Goal: Navigation & Orientation: Understand site structure

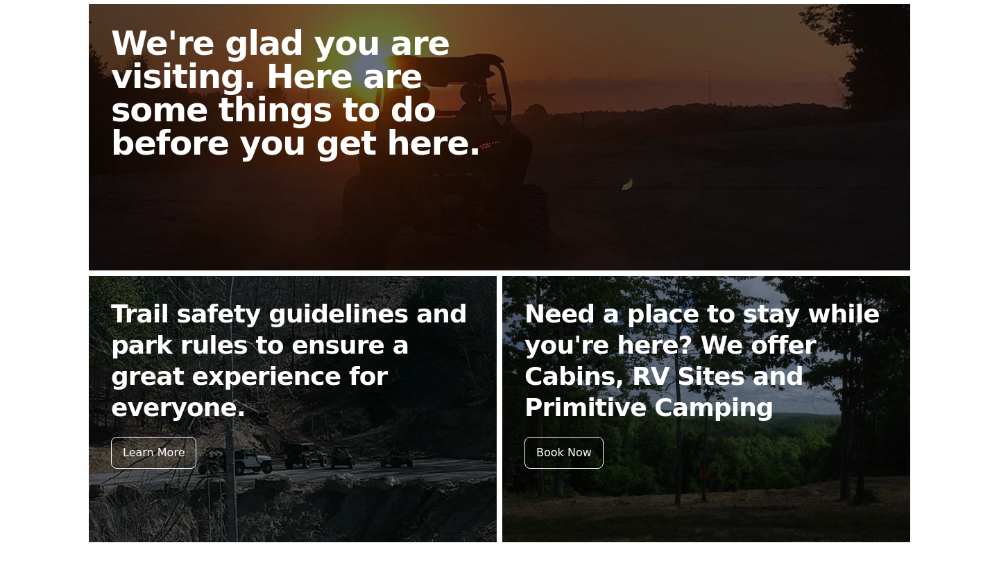
scroll to position [416, 0]
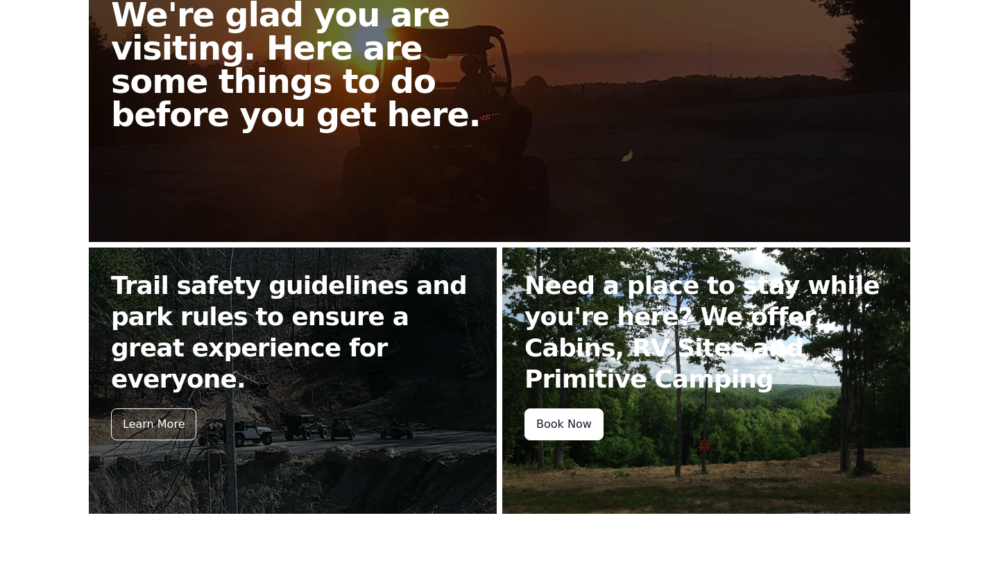
click at [547, 409] on div "Book Now" at bounding box center [564, 425] width 79 height 32
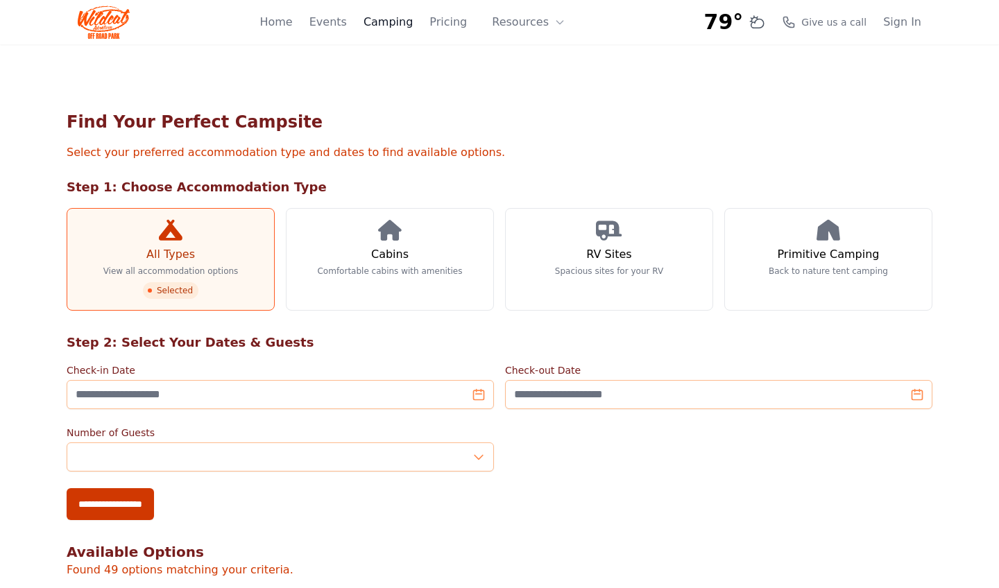
click at [403, 23] on link "Camping" at bounding box center [388, 22] width 49 height 17
click at [814, 250] on h3 "Primitive Camping" at bounding box center [829, 254] width 102 height 17
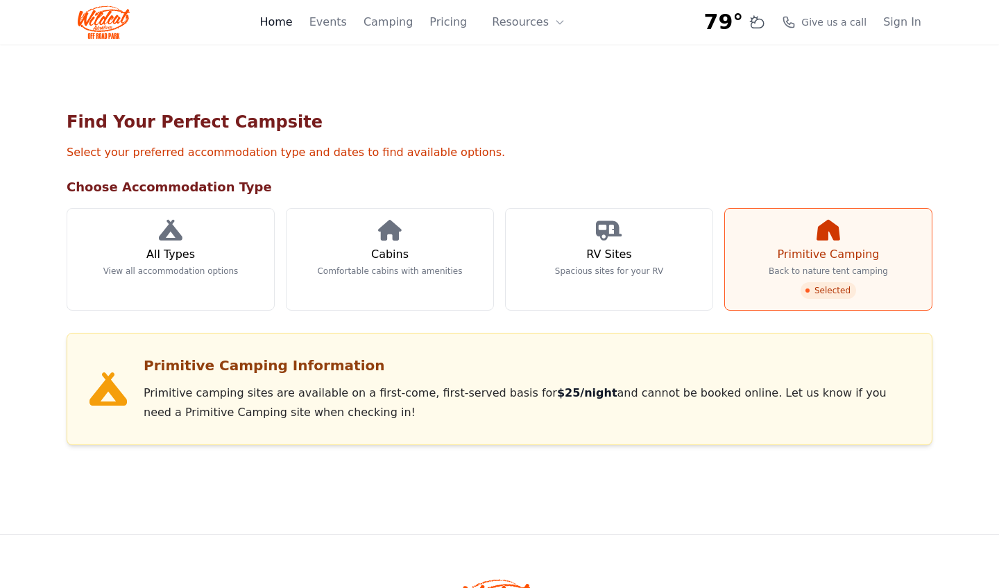
click at [292, 19] on link "Home" at bounding box center [275, 22] width 33 height 17
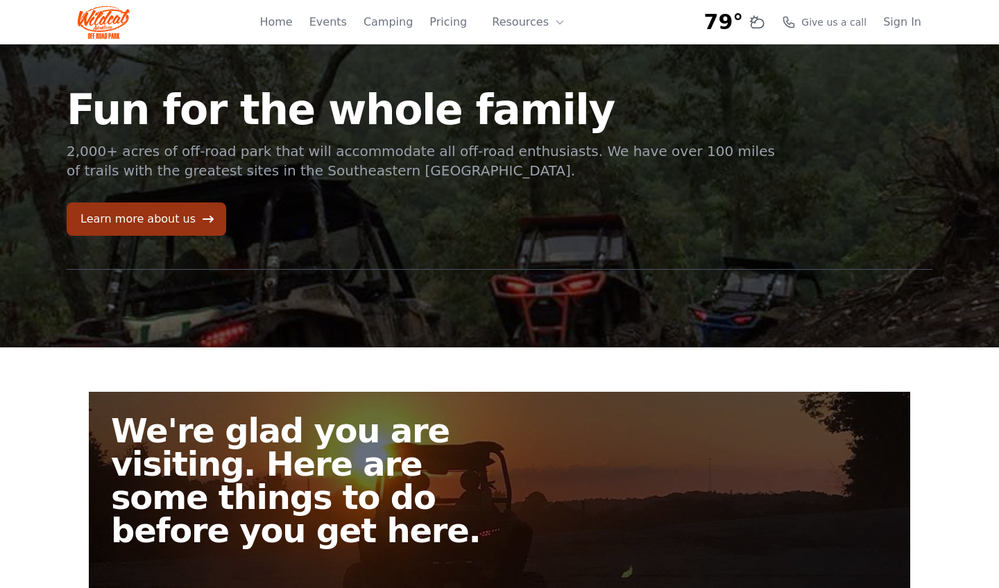
click at [184, 223] on link "Learn more about us" at bounding box center [147, 219] width 160 height 33
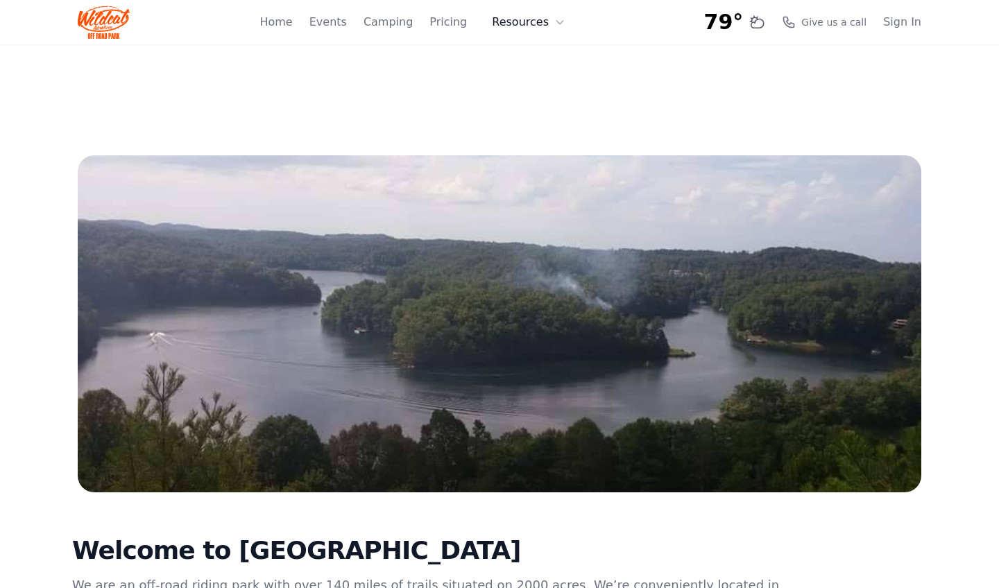
click at [523, 18] on button "Resources" at bounding box center [529, 22] width 90 height 28
click at [686, 96] on body "79° 7-Day Forecast Tue 49° 75° Wed 47° 76° Thu 54° 79° Fri 55° 81° Sat 58° 84° …" at bounding box center [499, 525] width 999 height 1050
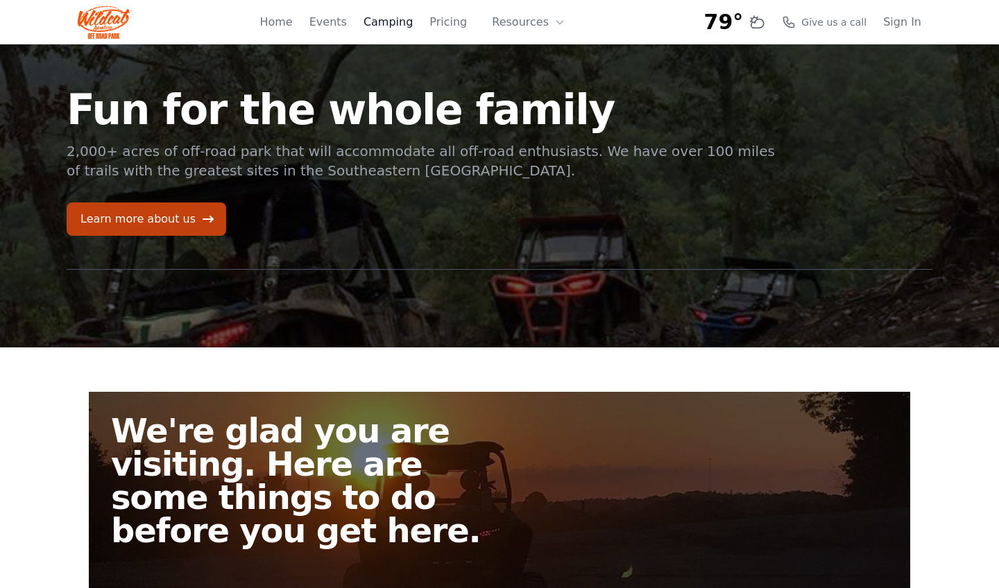
click at [398, 21] on link "Camping" at bounding box center [388, 22] width 49 height 17
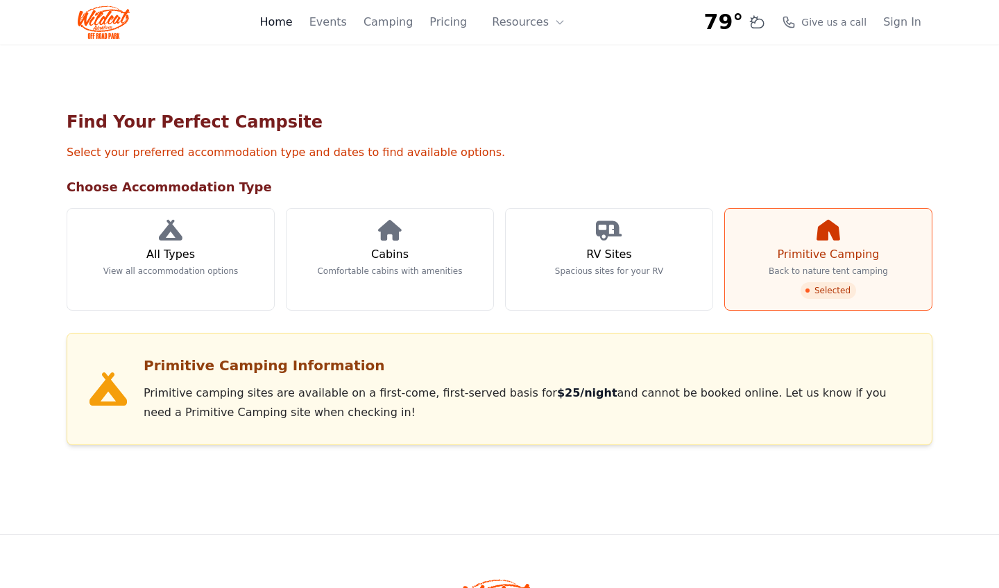
click at [289, 26] on link "Home" at bounding box center [275, 22] width 33 height 17
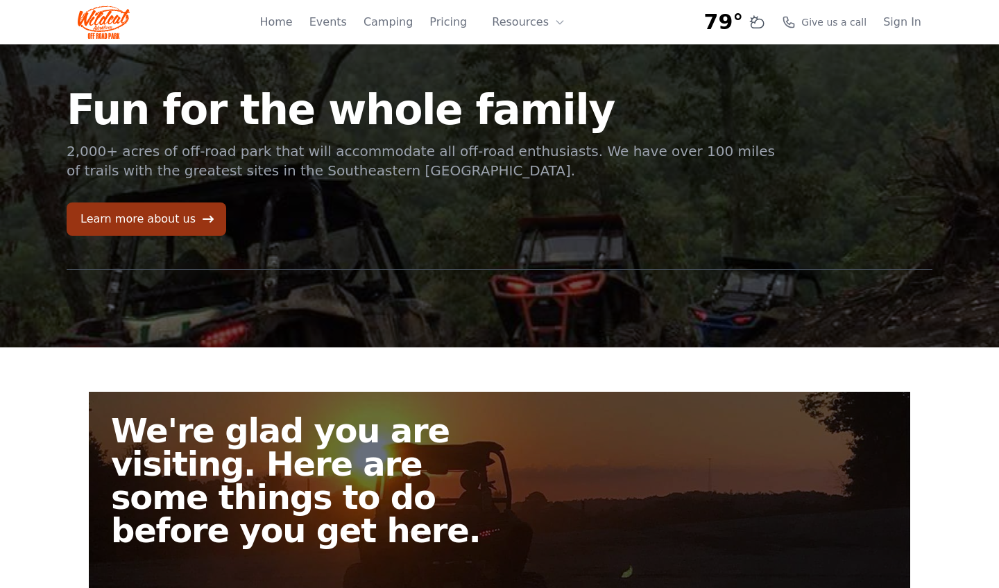
click at [174, 228] on link "Learn more about us" at bounding box center [147, 219] width 160 height 33
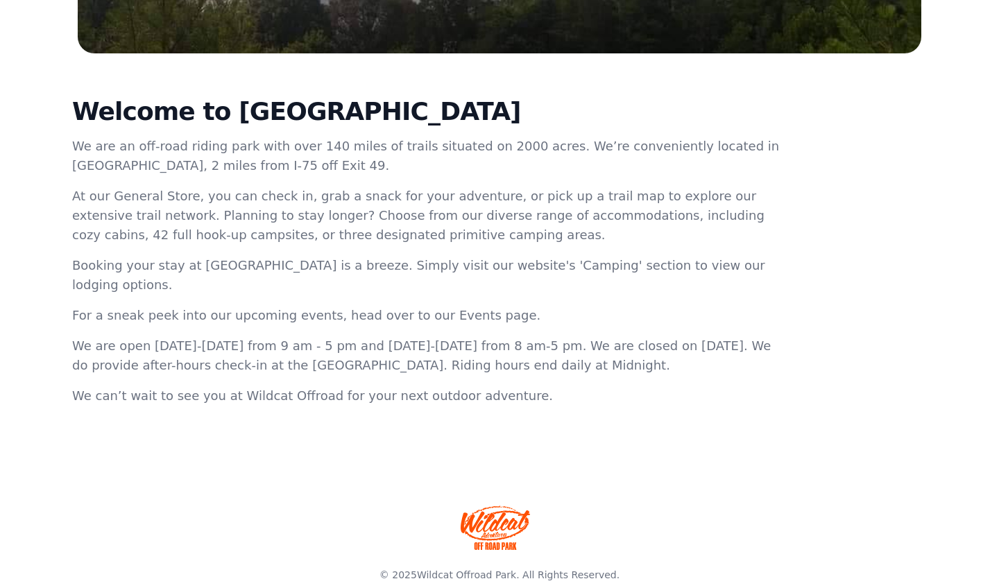
scroll to position [443, 0]
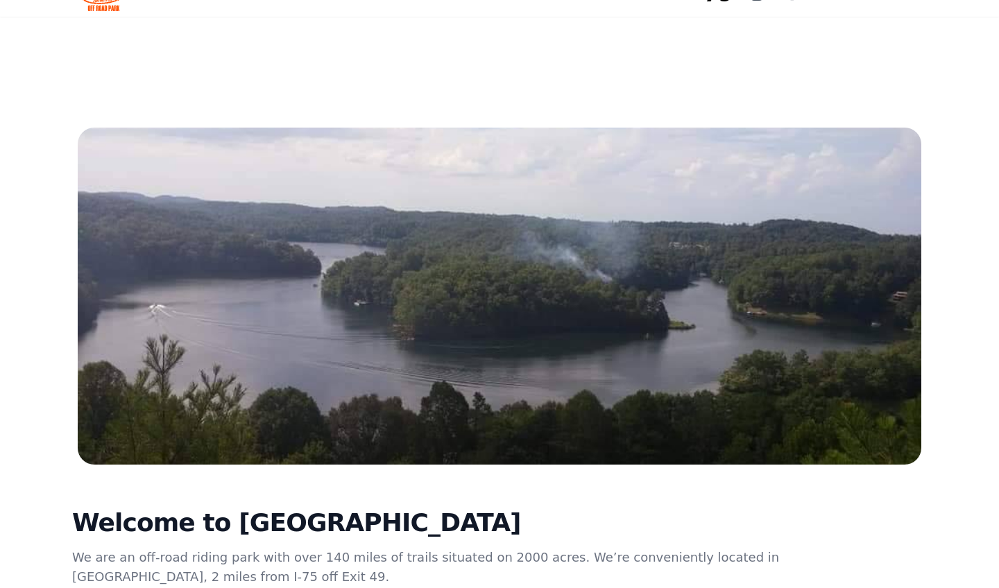
scroll to position [0, 0]
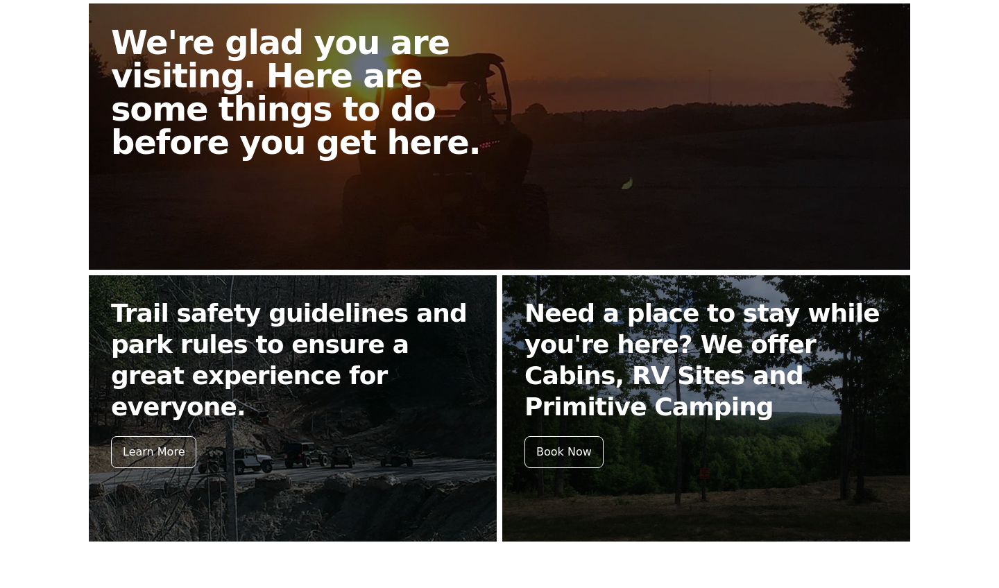
scroll to position [472, 0]
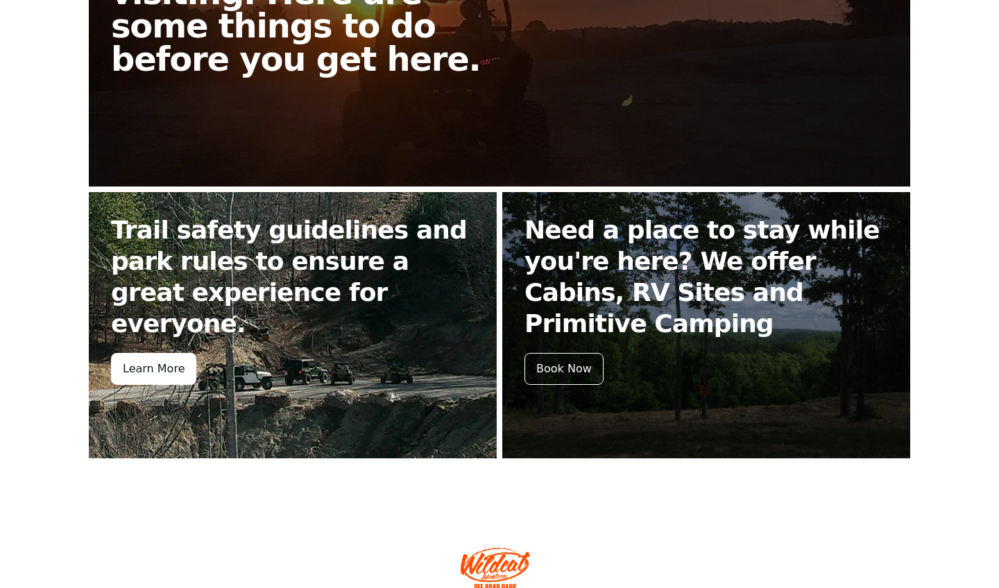
click at [144, 353] on div "Learn More" at bounding box center [153, 369] width 85 height 32
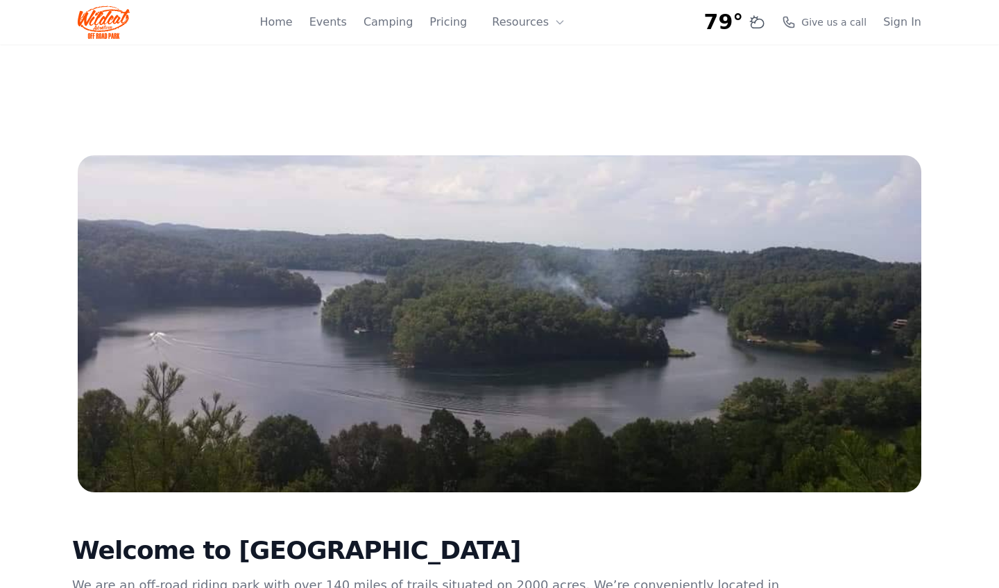
click at [287, 31] on div "Home Events Camping Pricing Resources About FAQ" at bounding box center [416, 22] width 314 height 44
click at [291, 23] on link "Home" at bounding box center [275, 22] width 33 height 17
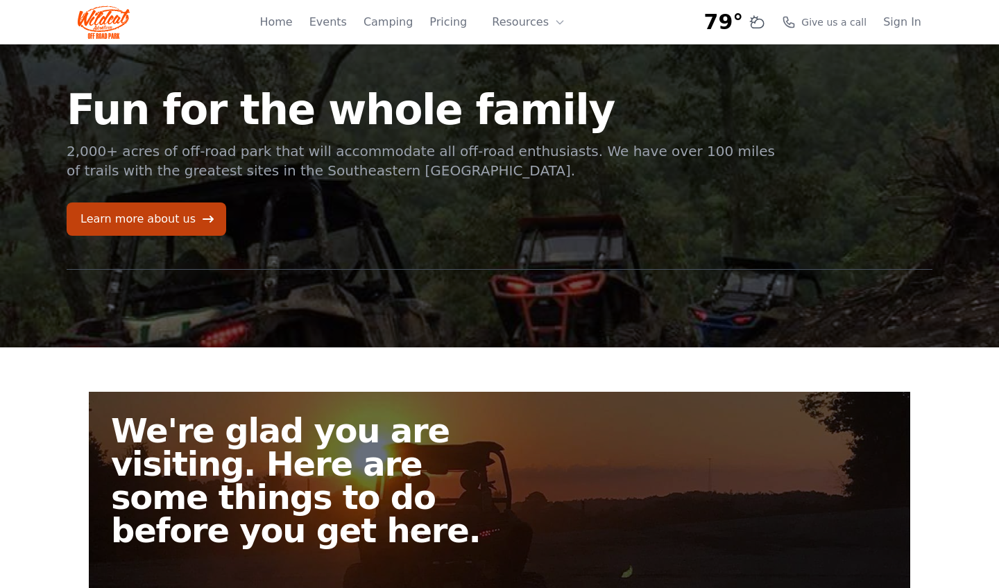
scroll to position [472, 0]
